Goal: Information Seeking & Learning: Learn about a topic

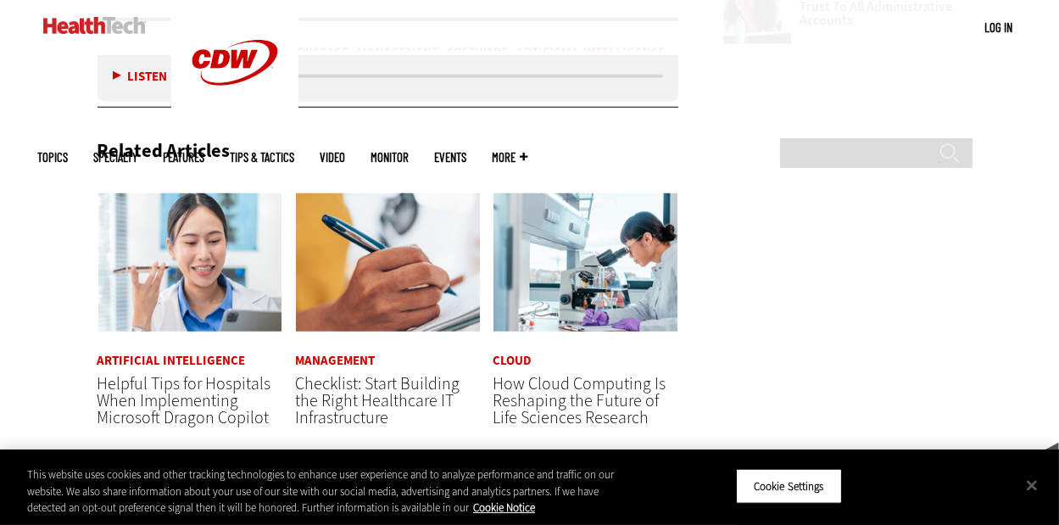
scroll to position [2284, 0]
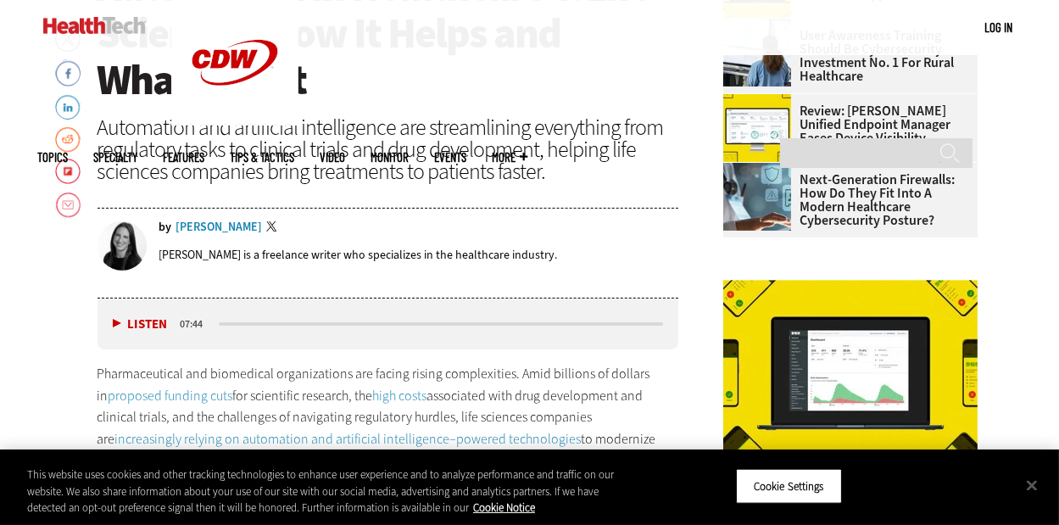
scroll to position [85, 0]
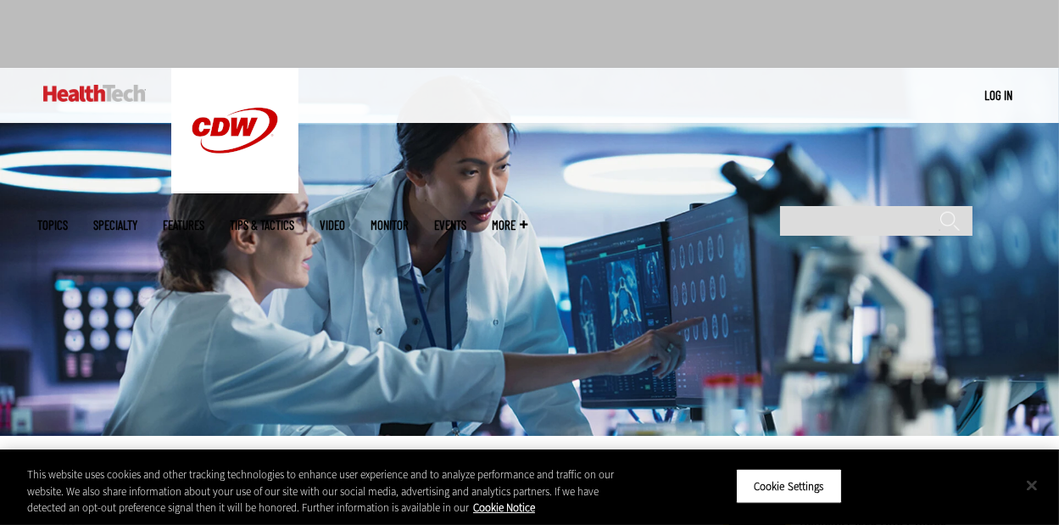
click at [1032, 478] on button "Close" at bounding box center [1031, 484] width 37 height 37
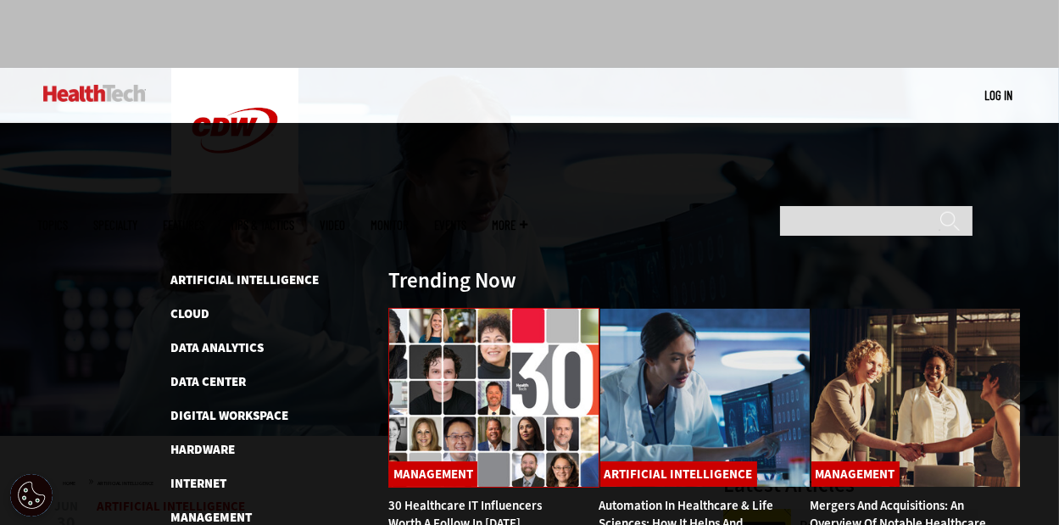
click at [441, 310] on img at bounding box center [493, 398] width 211 height 180
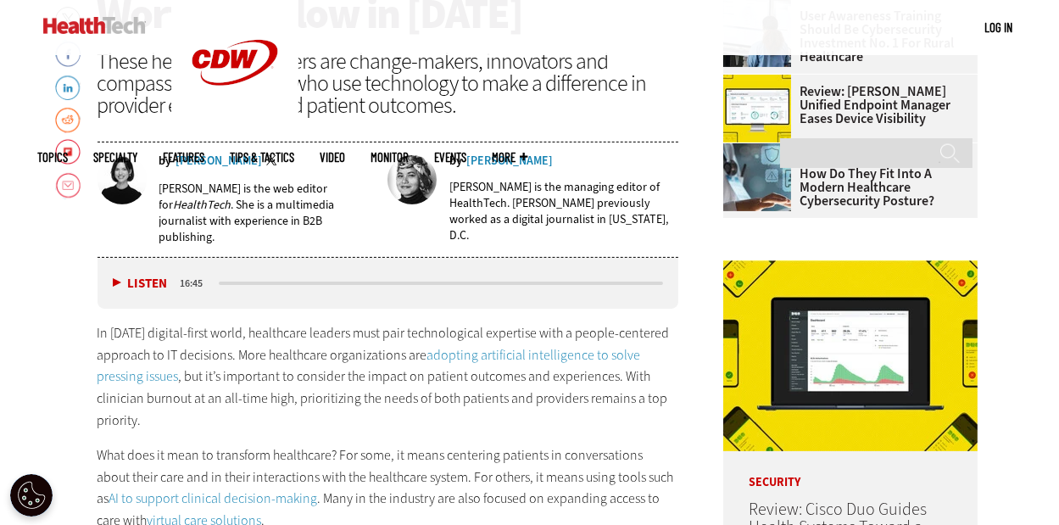
scroll to position [504, 0]
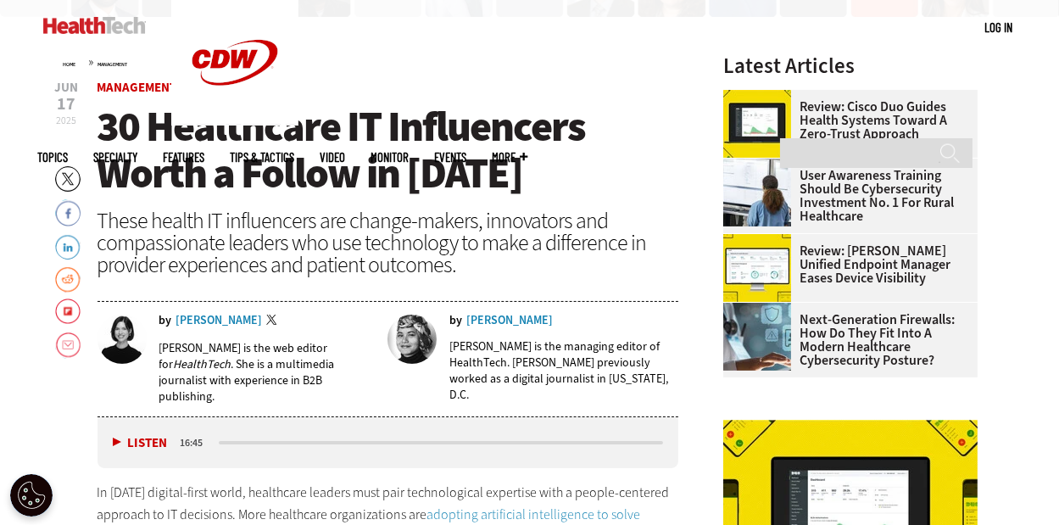
click at [854, 141] on link "Review: Cisco Duo Guides Health Systems Toward a Zero-Trust Approach" at bounding box center [845, 120] width 244 height 41
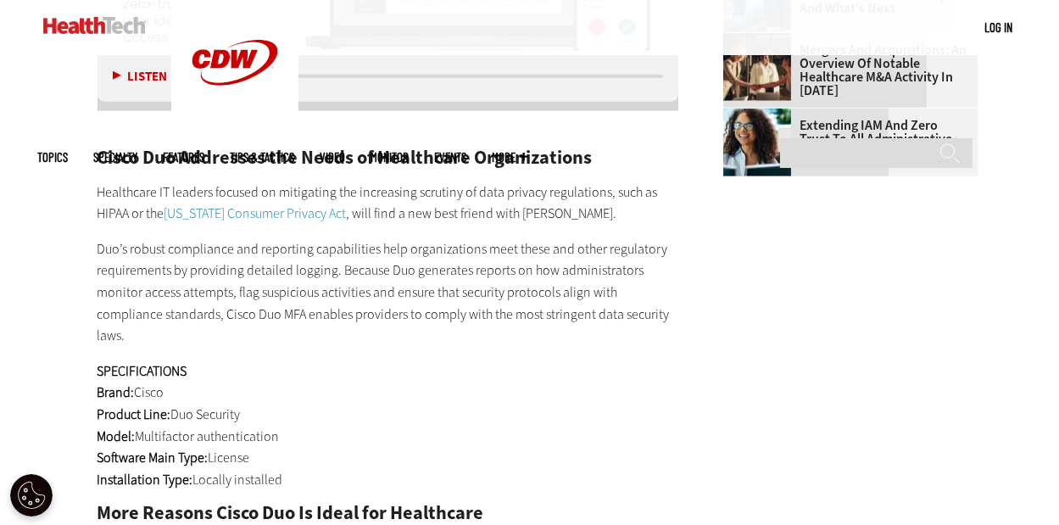
scroll to position [2628, 0]
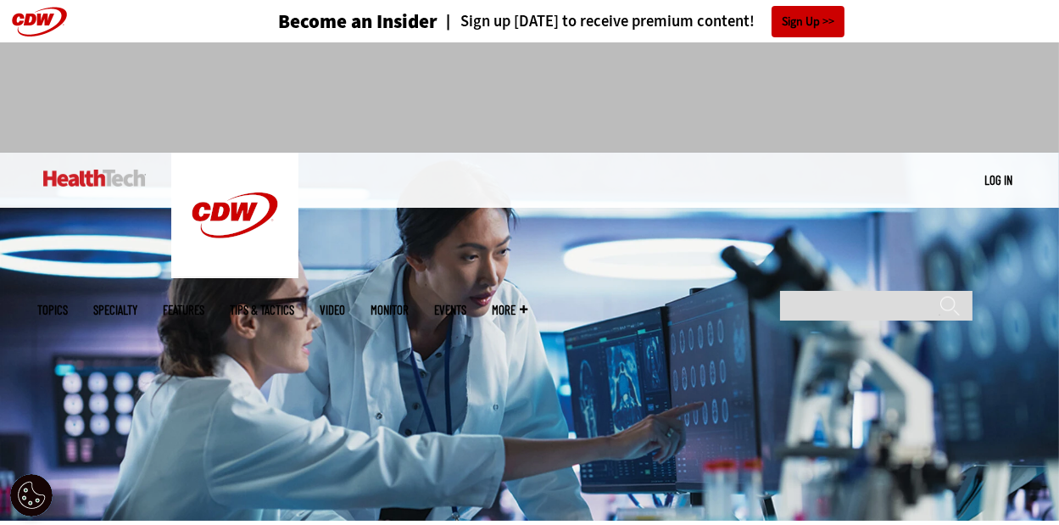
click at [346, 304] on link "Video" at bounding box center [332, 310] width 25 height 13
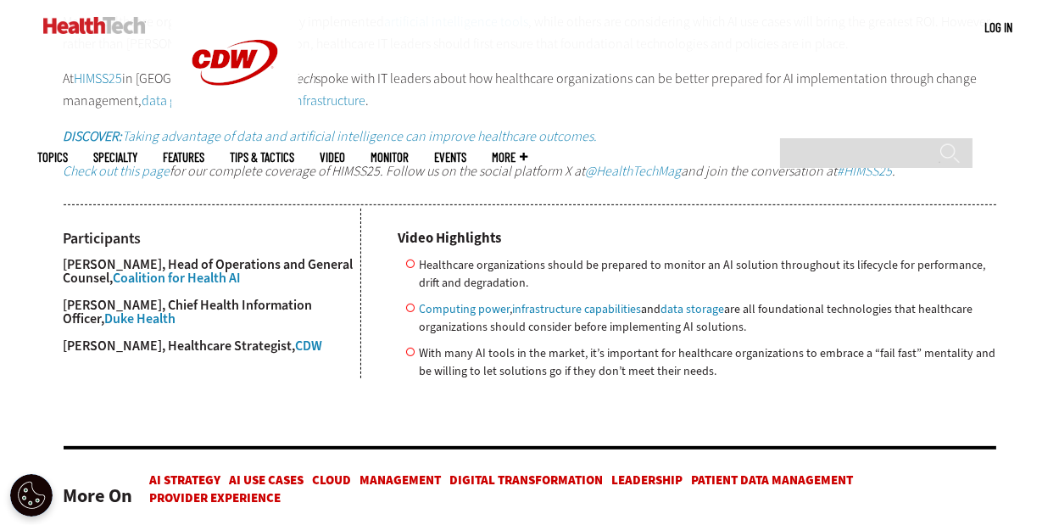
scroll to position [927, 0]
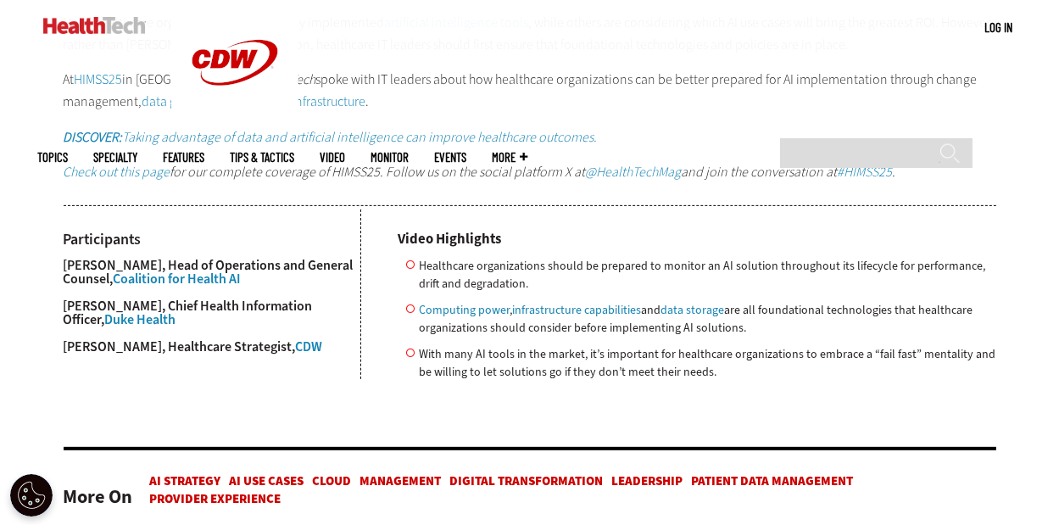
click at [529, 31] on link "artificial intelligence tools" at bounding box center [457, 23] width 144 height 18
